Goal: Task Accomplishment & Management: Manage account settings

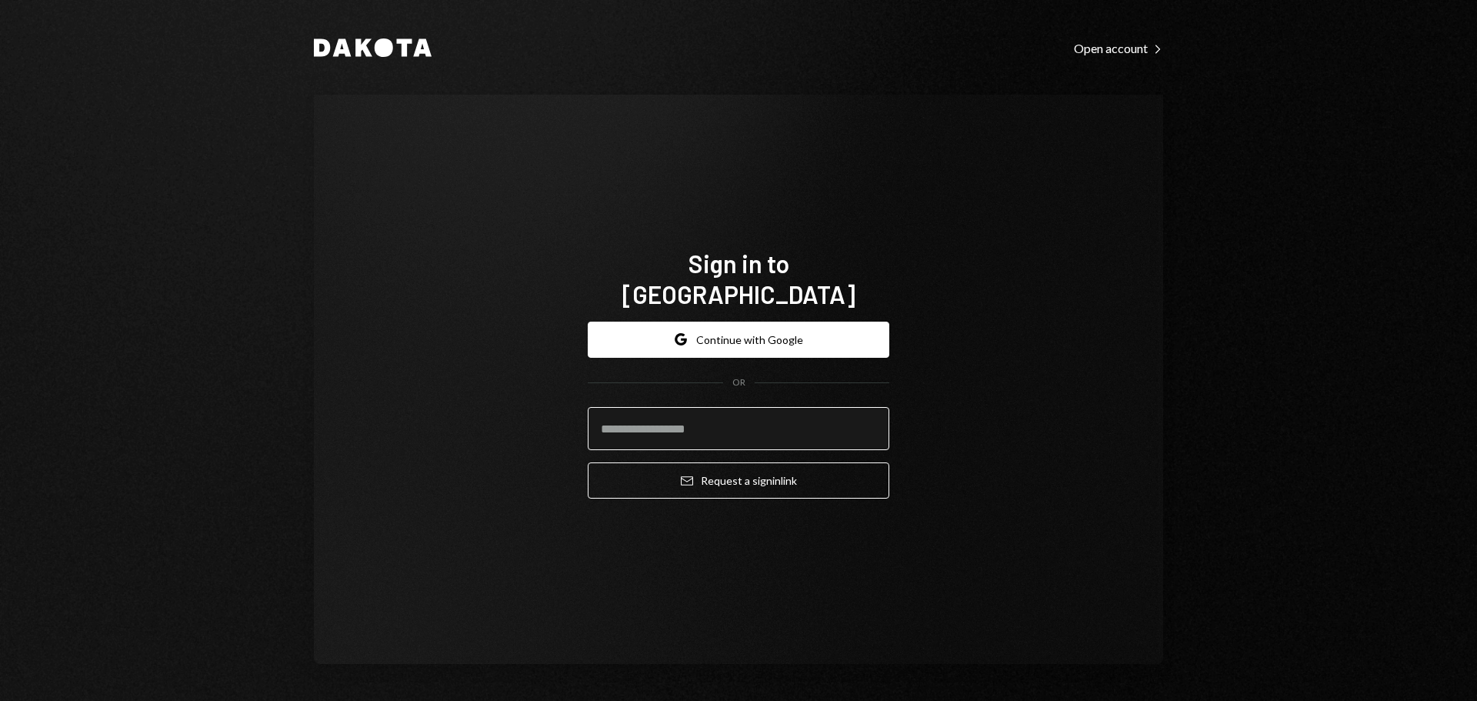
type input "**********"
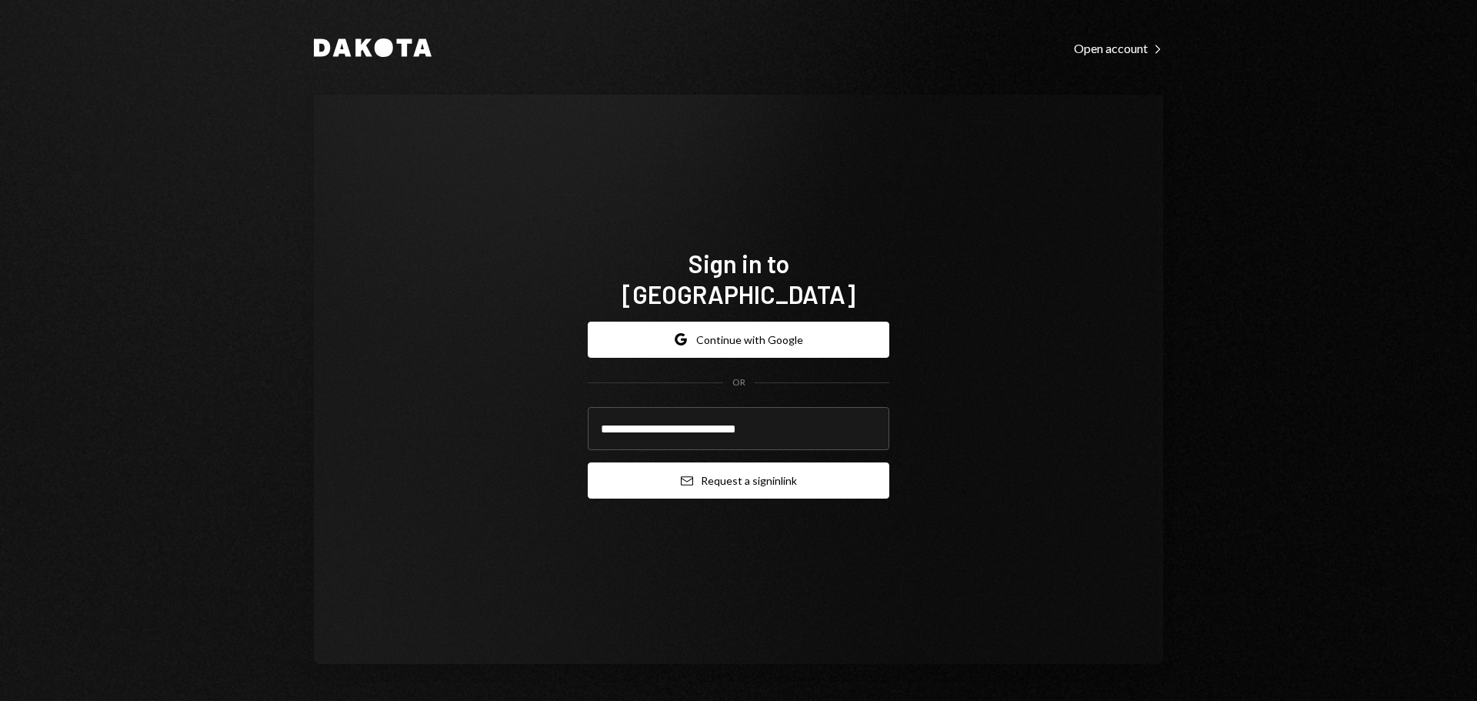
click at [678, 462] on button "Email Request a sign in link" at bounding box center [739, 480] width 302 height 36
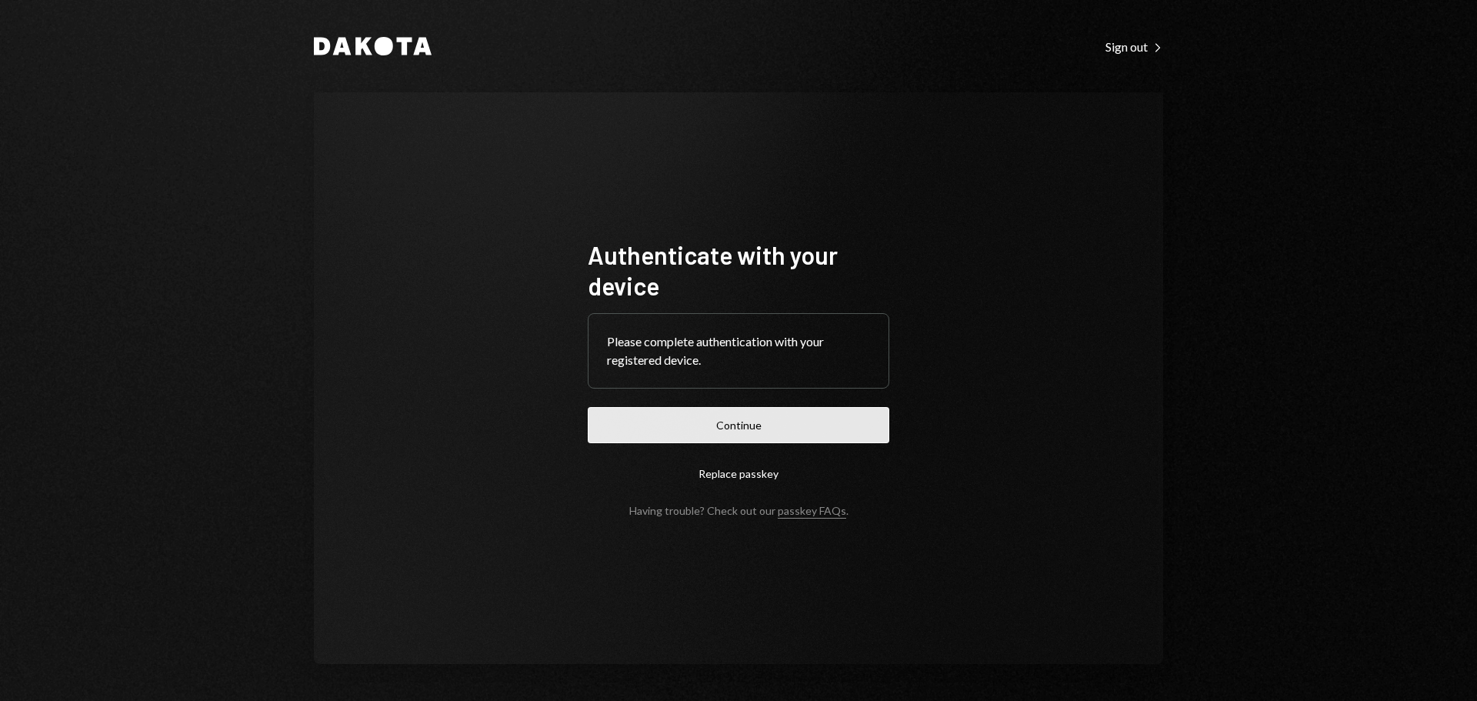
click at [670, 426] on button "Continue" at bounding box center [739, 425] width 302 height 36
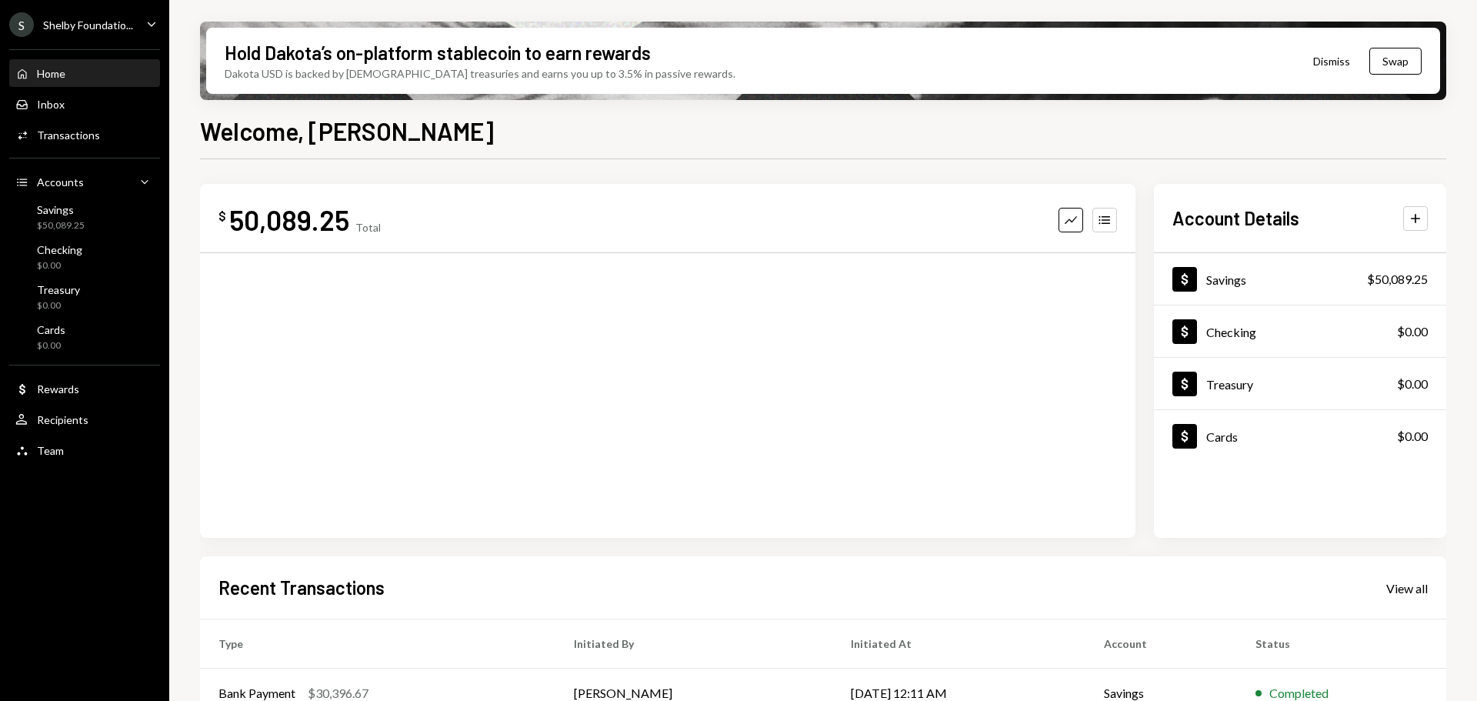
click at [137, 21] on div "S Shelby Foundatio... Caret Down" at bounding box center [84, 24] width 169 height 25
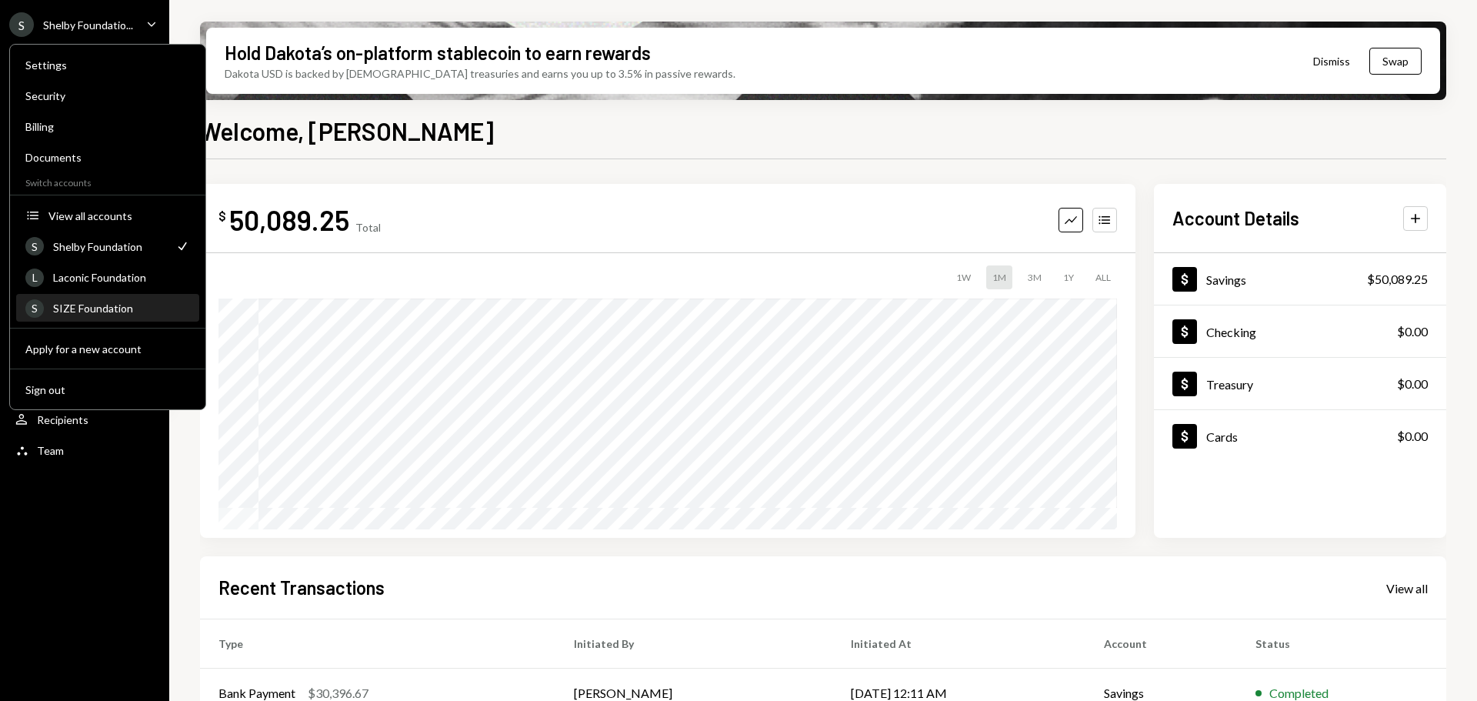
click at [60, 310] on div "SIZE Foundation" at bounding box center [121, 308] width 137 height 13
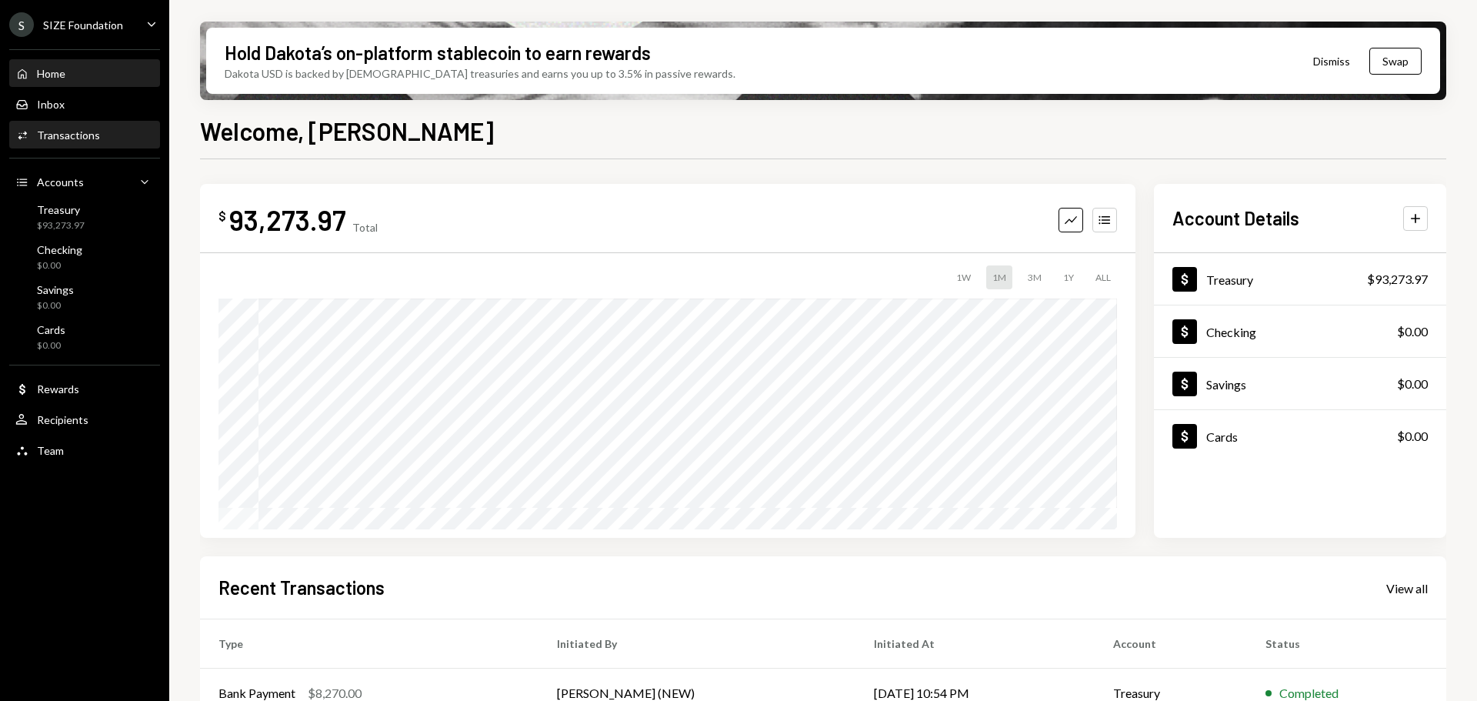
click at [85, 142] on div "Activities Transactions" at bounding box center [84, 135] width 138 height 26
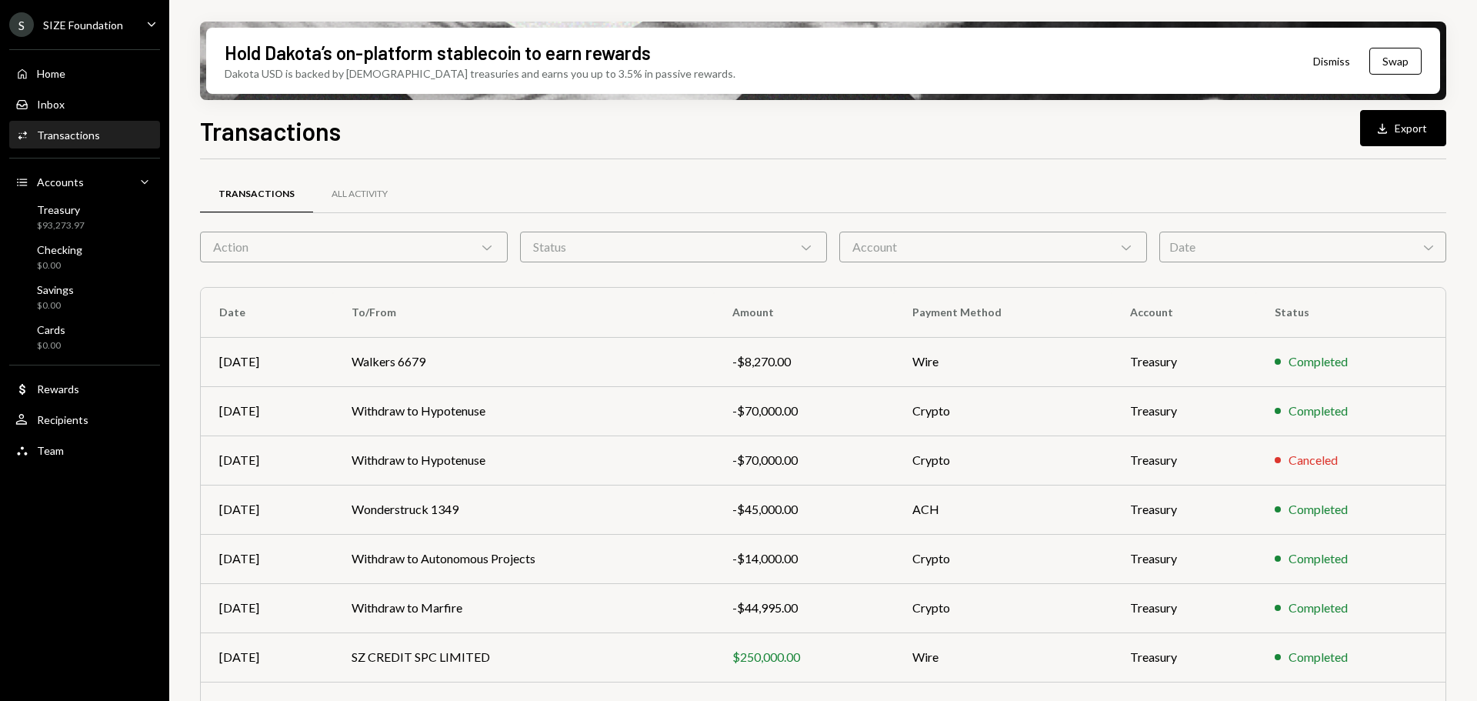
click at [997, 129] on div "Transactions Download Export" at bounding box center [823, 129] width 1246 height 34
click at [1417, 132] on button "Download Export" at bounding box center [1403, 128] width 86 height 36
click at [542, 155] on div "Transactions Download Export Transactions All Activity Action Chevron Down Stat…" at bounding box center [823, 451] width 1246 height 679
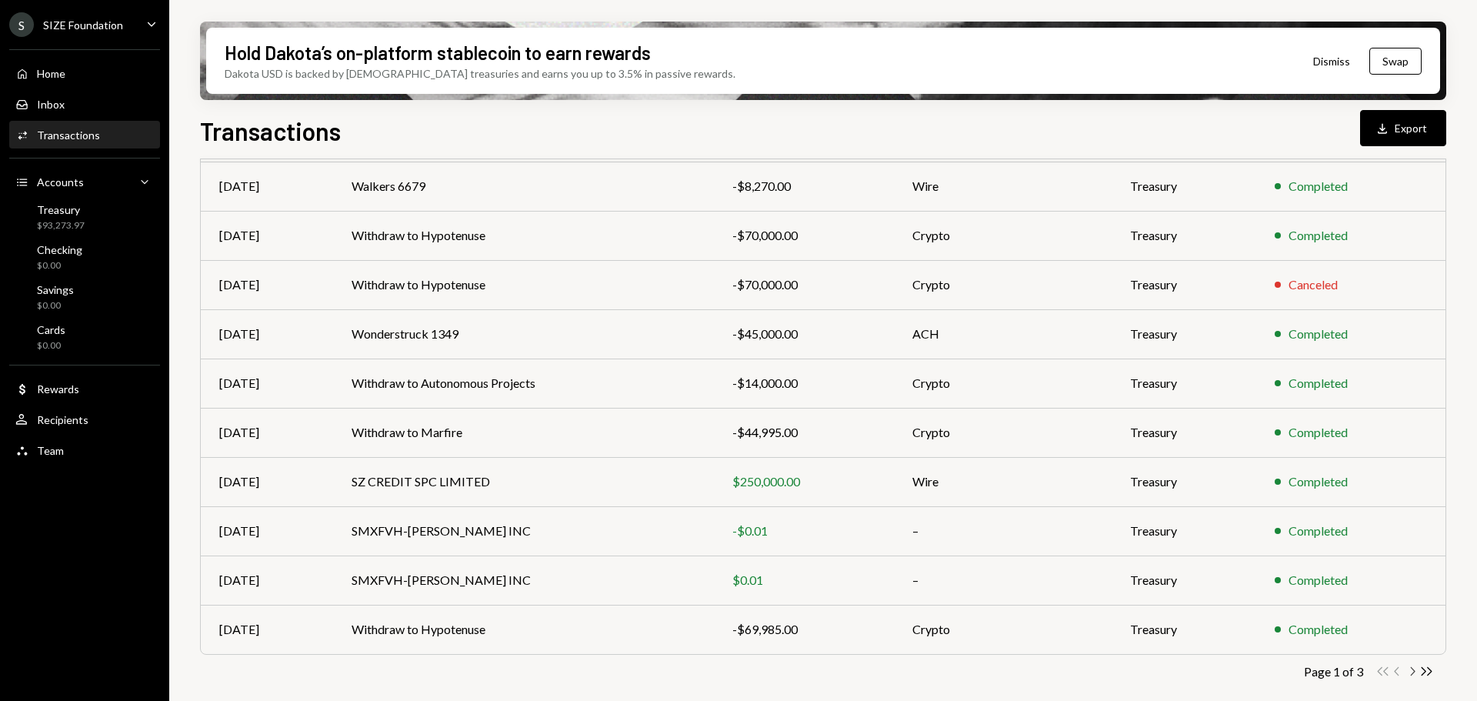
click at [1408, 673] on icon "Chevron Right" at bounding box center [1412, 671] width 15 height 15
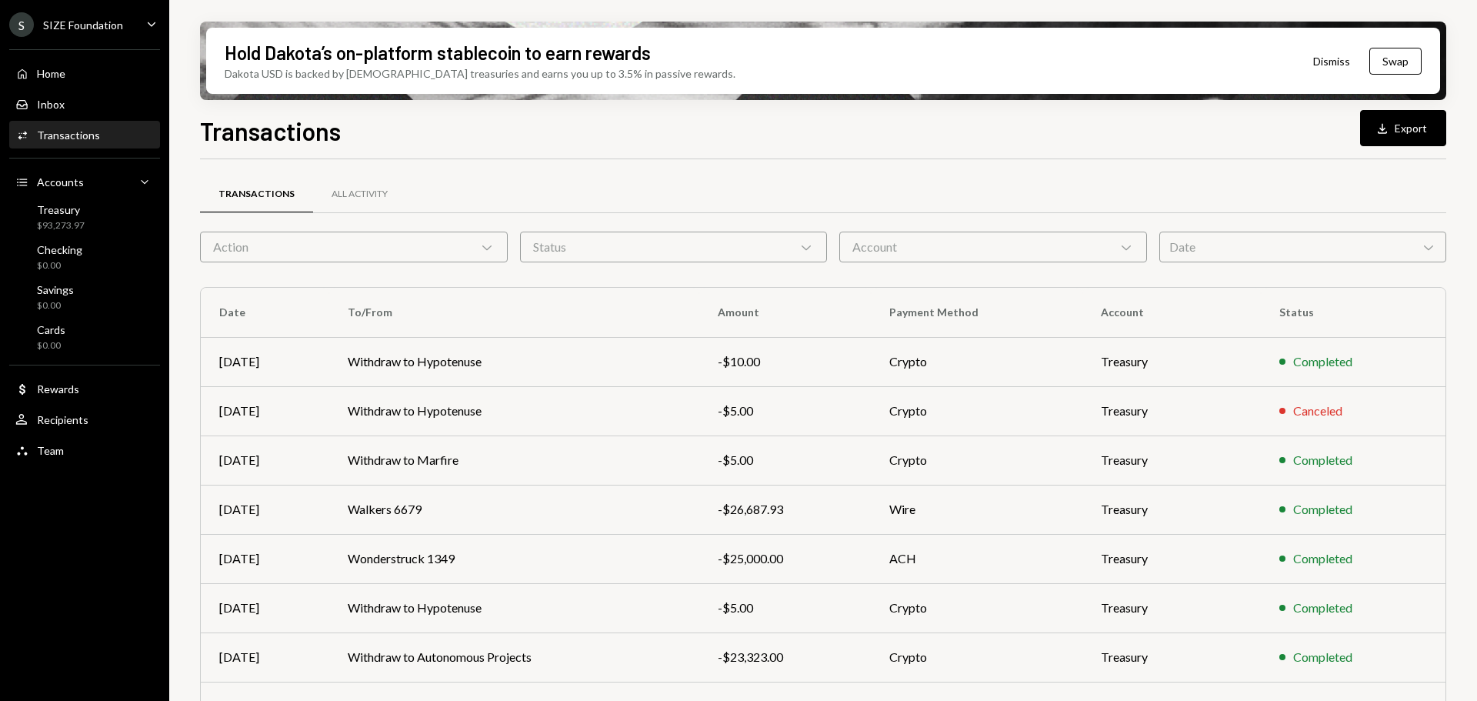
click at [1451, 363] on div "Hold Dakota’s on-platform stablecoin to earn rewards Dakota USD is backed by U.…" at bounding box center [823, 350] width 1308 height 701
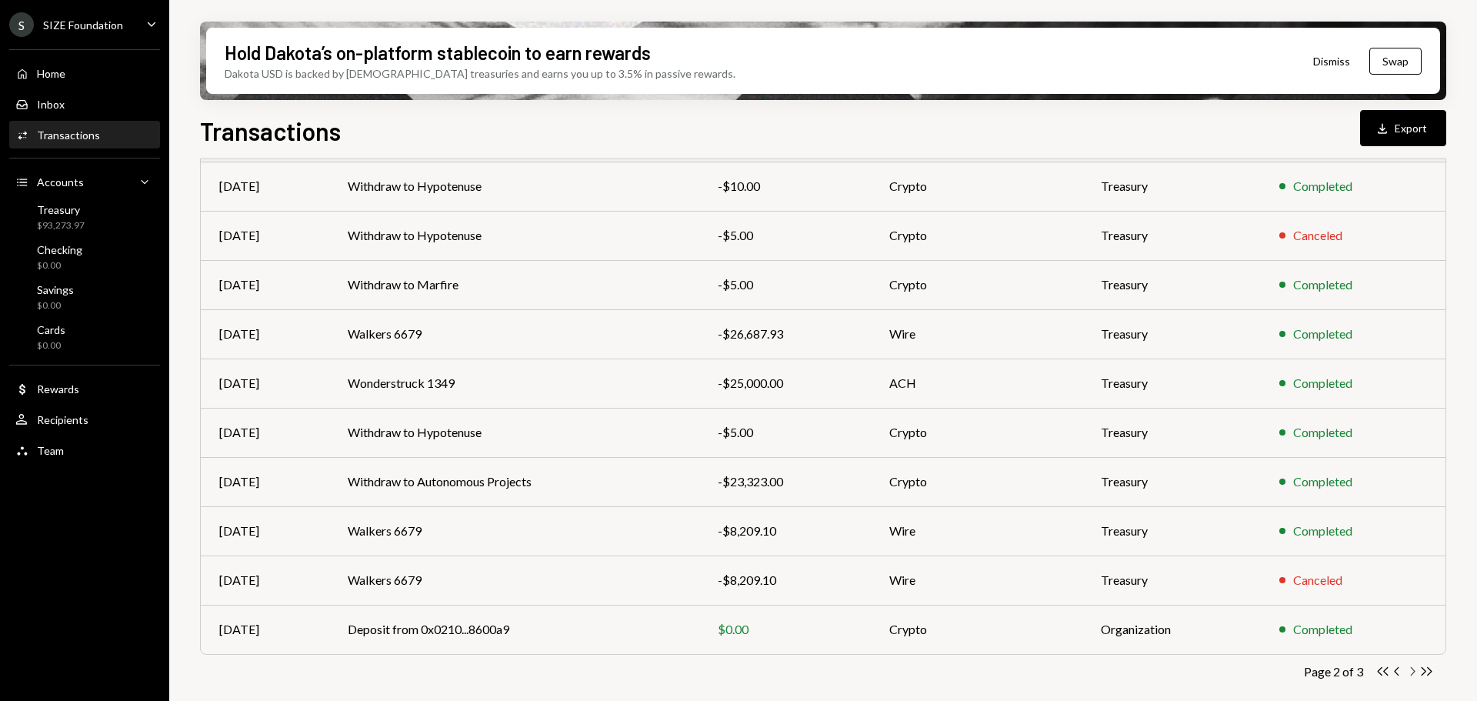
click at [1411, 675] on icon "button" at bounding box center [1413, 671] width 5 height 8
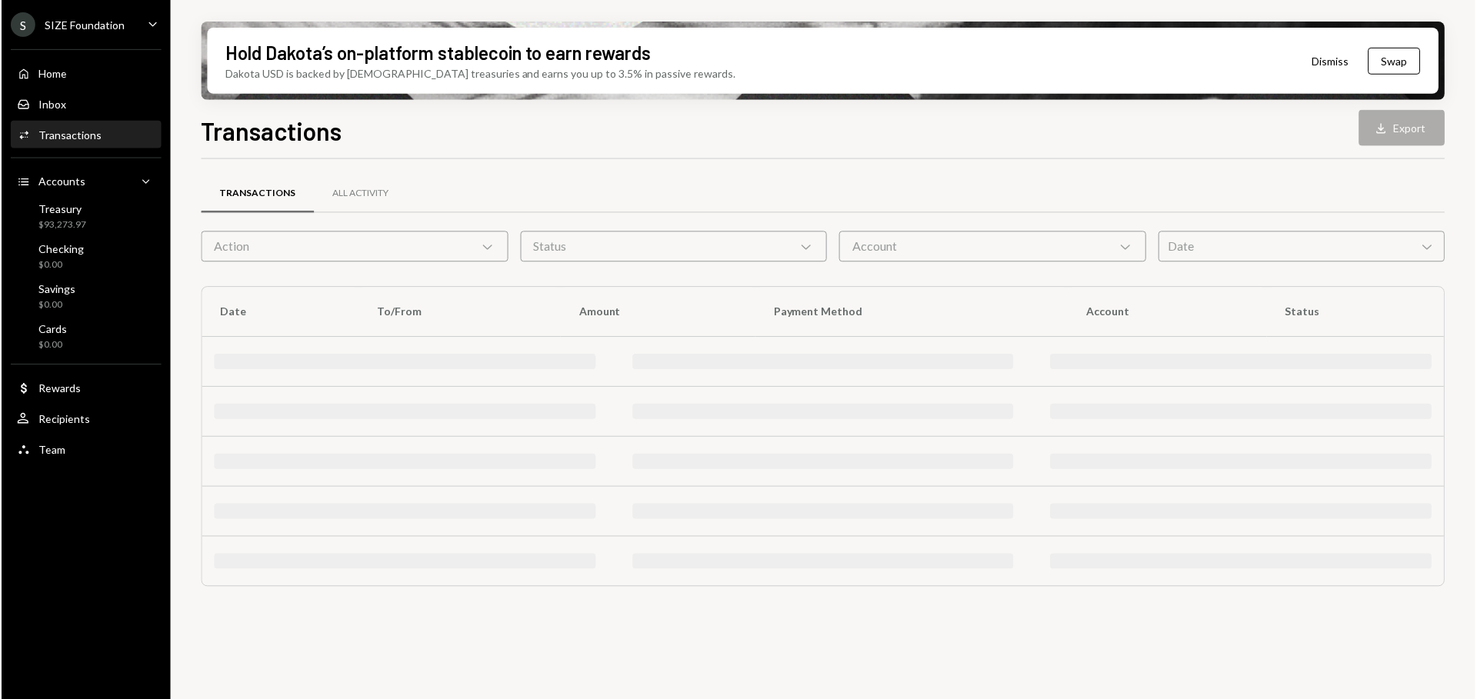
scroll to position [0, 0]
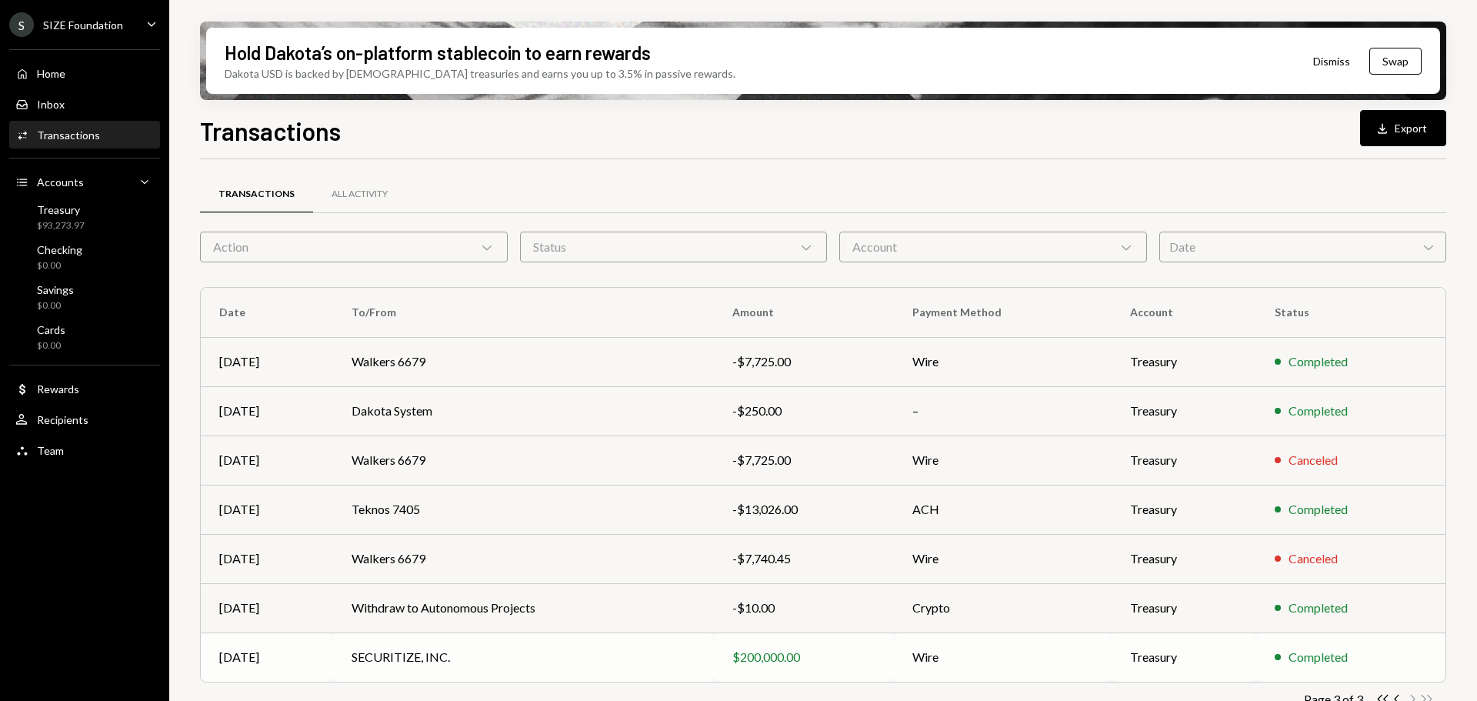
click at [698, 654] on td "SECURITIZE, INC." at bounding box center [523, 656] width 381 height 49
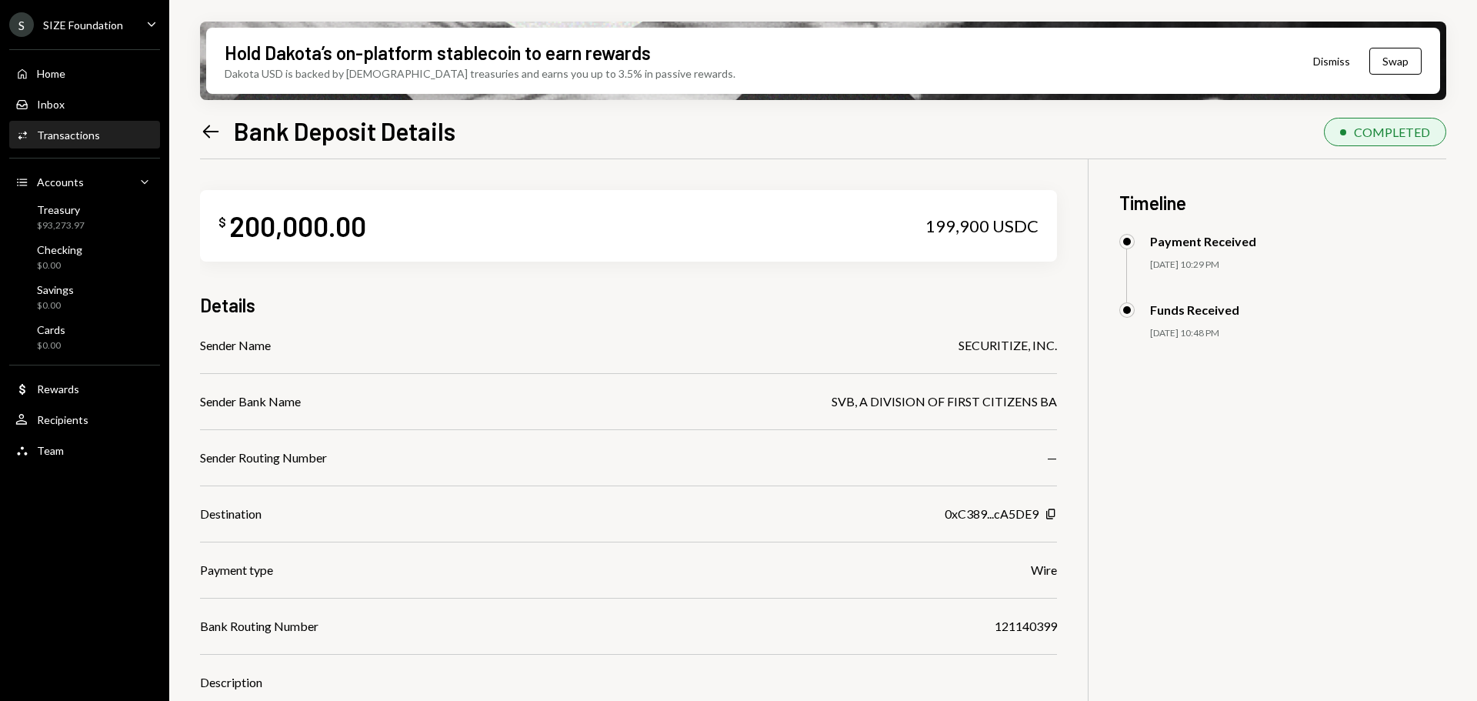
click at [215, 132] on icon at bounding box center [211, 131] width 16 height 13
